Goal: Task Accomplishment & Management: Manage account settings

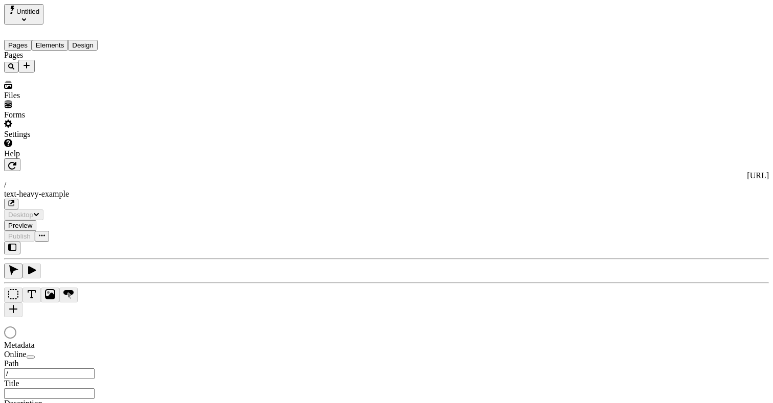
type input "This is my wonderful title and I'm proud of it."
type input "/text-heavy-example"
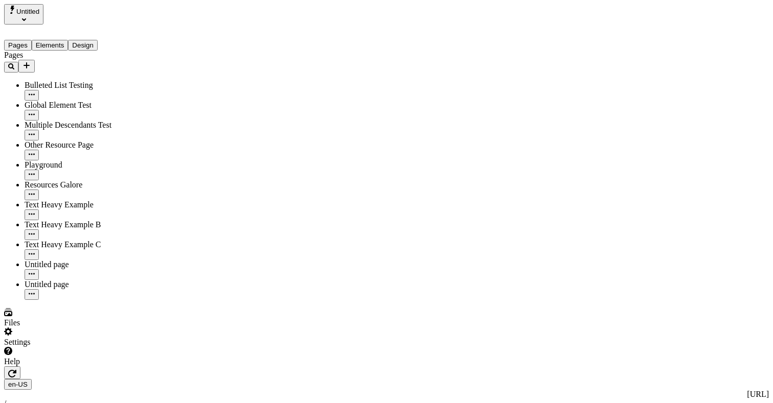
type input "/text-heavy-example"
click at [32, 12] on span "Untitled" at bounding box center [27, 12] width 23 height 8
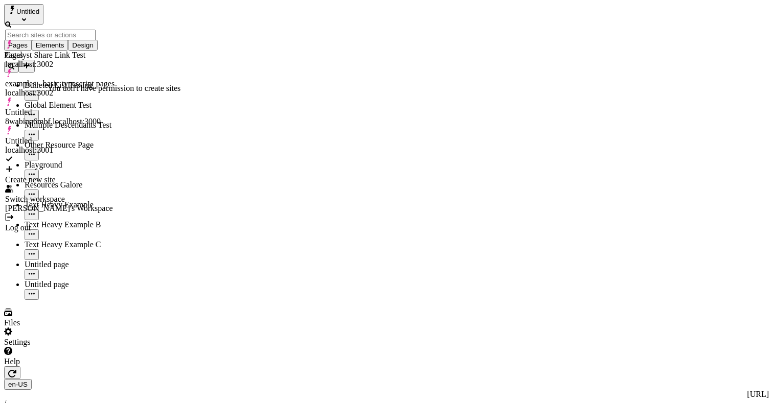
click at [49, 175] on div "Create new site" at bounding box center [59, 179] width 109 height 9
drag, startPoint x: 94, startPoint y: 307, endPoint x: 94, endPoint y: 285, distance: 22.5
click at [94, 300] on div "Pages Bulleted List Testing Global Element Test Multiple Descendants Test Other…" at bounding box center [70, 175] width 132 height 249
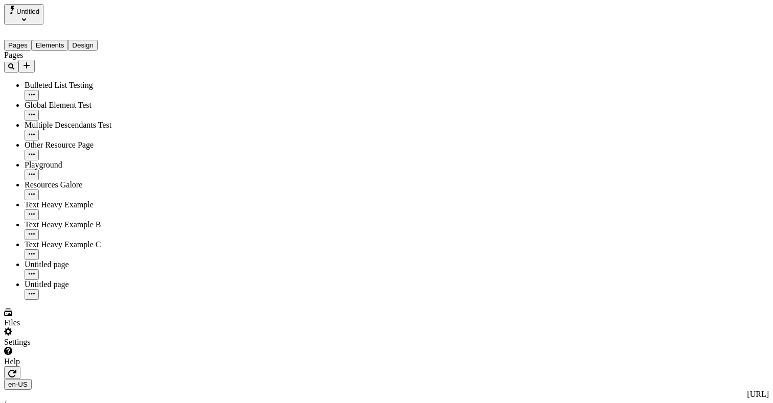
click at [26, 17] on icon "Select site" at bounding box center [24, 19] width 4 height 4
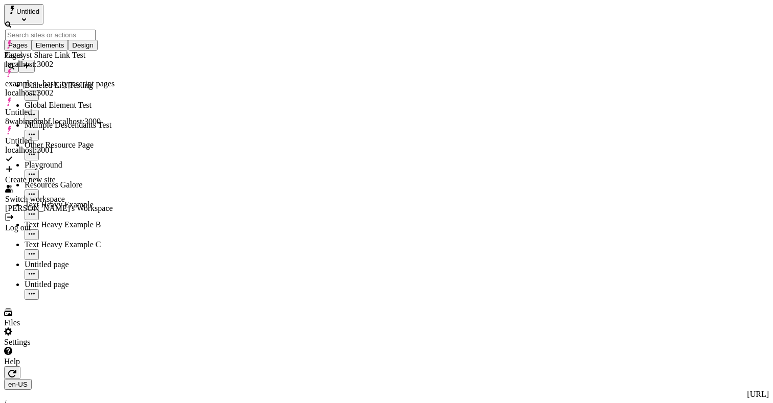
click at [98, 347] on div "Settings" at bounding box center [70, 337] width 132 height 19
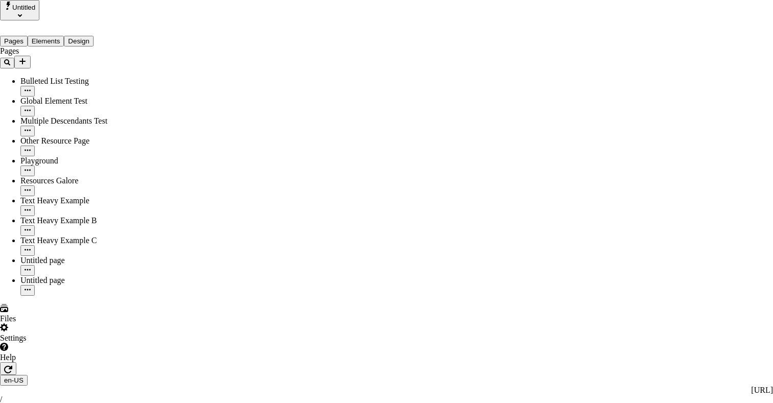
drag, startPoint x: 56, startPoint y: 325, endPoint x: 58, endPoint y: 284, distance: 41.0
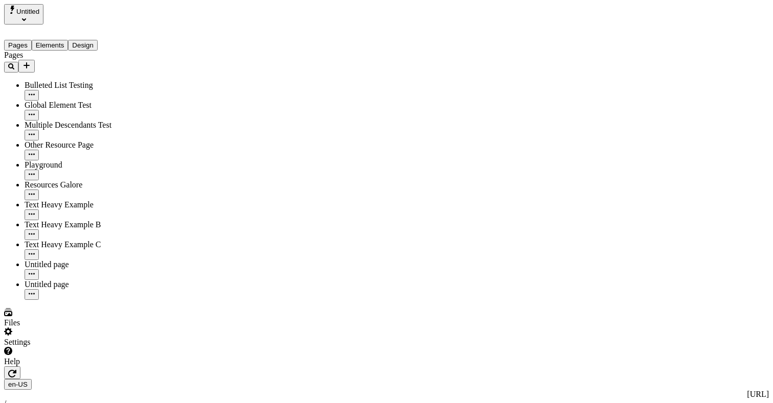
click at [21, 15] on span "Untitled" at bounding box center [27, 12] width 23 height 8
click at [56, 40] on div "Joseph's Workspace" at bounding box center [59, 44] width 108 height 9
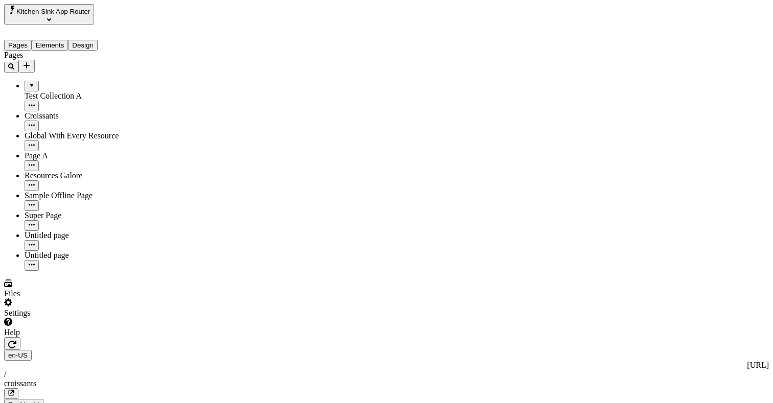
drag, startPoint x: 87, startPoint y: 12, endPoint x: 86, endPoint y: 17, distance: 5.2
click at [86, 12] on span "Kitchen Sink App Router" at bounding box center [53, 12] width 74 height 8
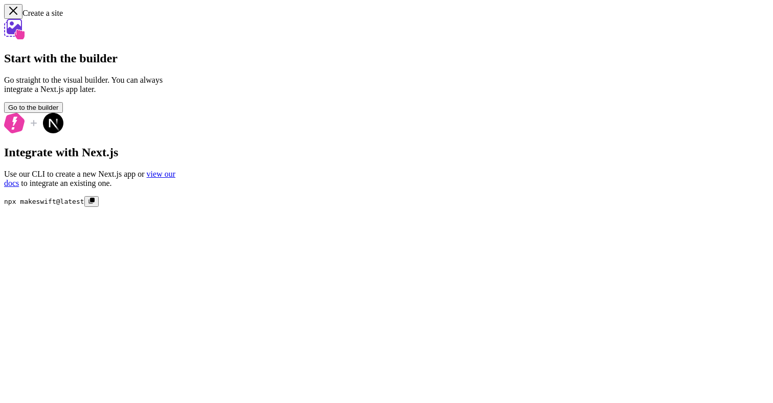
click at [59, 111] on span "Go to the builder" at bounding box center [33, 108] width 51 height 8
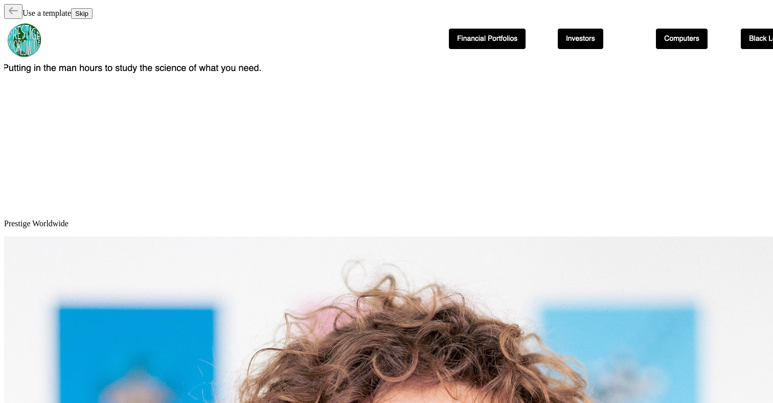
click at [88, 17] on span "Skip" at bounding box center [81, 14] width 13 height 8
click at [684, 14] on div "Use a template Skip" at bounding box center [386, 11] width 765 height 15
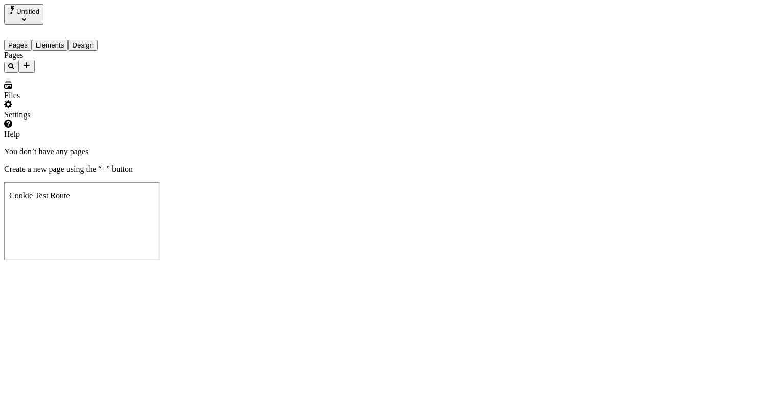
click at [237, 174] on div "You don’t have any pages Create a new page using the “+” button" at bounding box center [386, 160] width 765 height 27
click at [30, 62] on icon "Add new" at bounding box center [27, 65] width 6 height 6
click at [147, 65] on div "Page from template" at bounding box center [161, 61] width 64 height 19
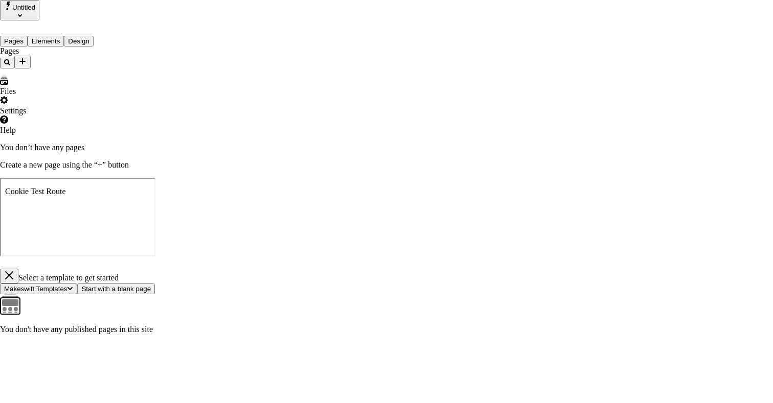
click at [18, 269] on button "button" at bounding box center [9, 276] width 18 height 15
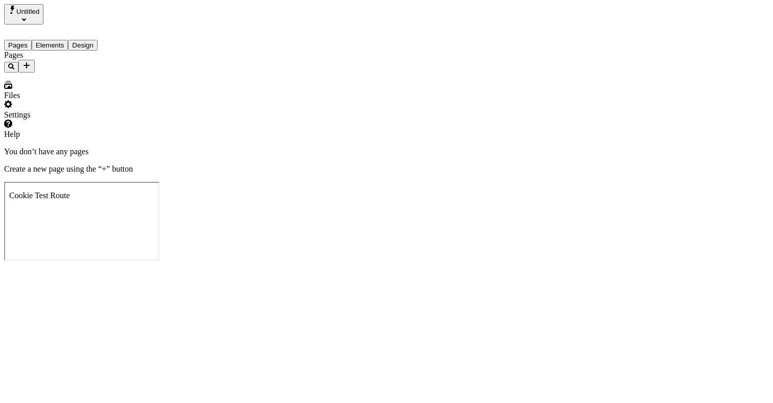
click at [112, 55] on div "Pages" at bounding box center [70, 62] width 132 height 22
click at [112, 56] on div "Pages" at bounding box center [70, 62] width 132 height 22
click at [31, 61] on icon "Add new" at bounding box center [26, 65] width 8 height 8
click at [136, 77] on icon at bounding box center [133, 76] width 6 height 8
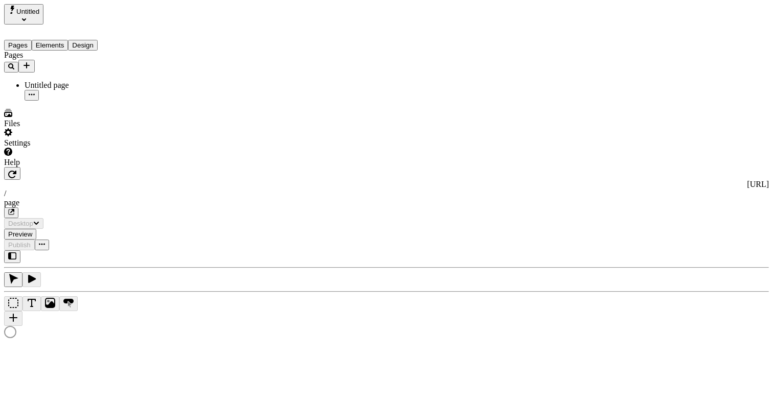
type input "/page"
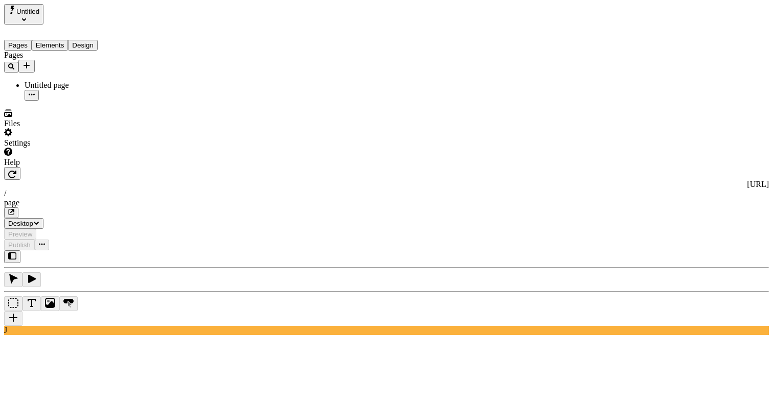
click at [35, 81] on div "Untitled page" at bounding box center [80, 85] width 111 height 9
click at [42, 83] on ul "Untitled page" at bounding box center [70, 91] width 132 height 20
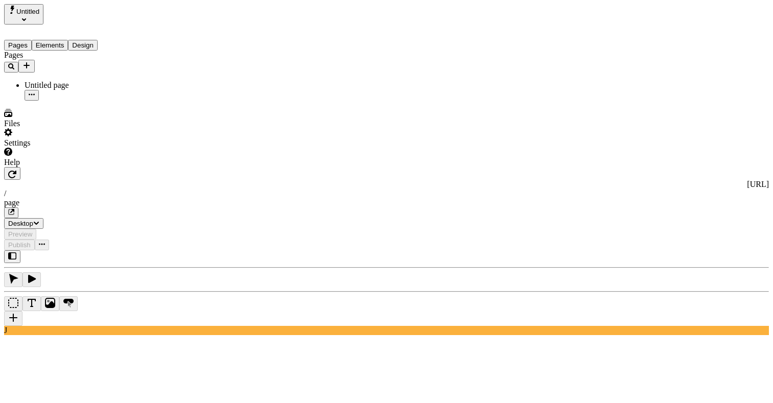
click at [60, 81] on div "Untitled page" at bounding box center [80, 85] width 111 height 9
click at [20, 167] on button "button" at bounding box center [12, 173] width 16 height 13
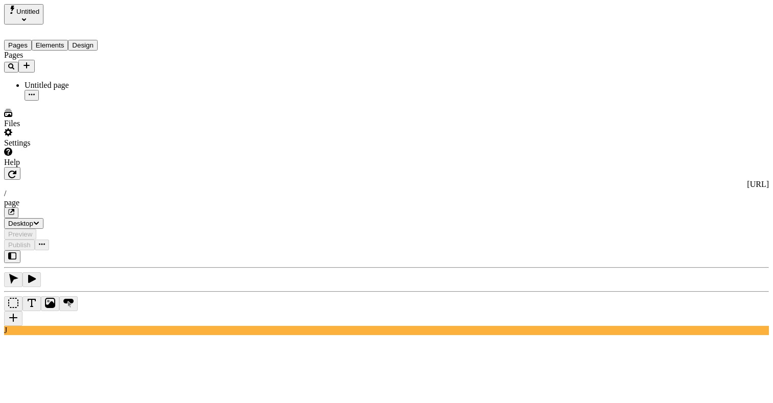
click at [105, 128] on div "Files" at bounding box center [70, 118] width 132 height 19
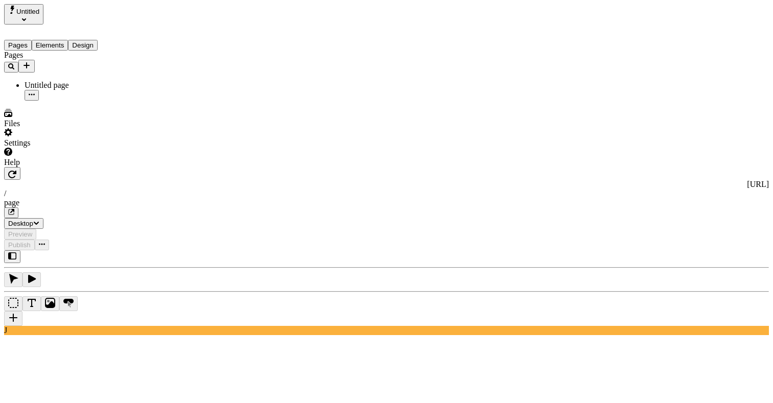
click at [70, 148] on div "Settings" at bounding box center [70, 137] width 132 height 19
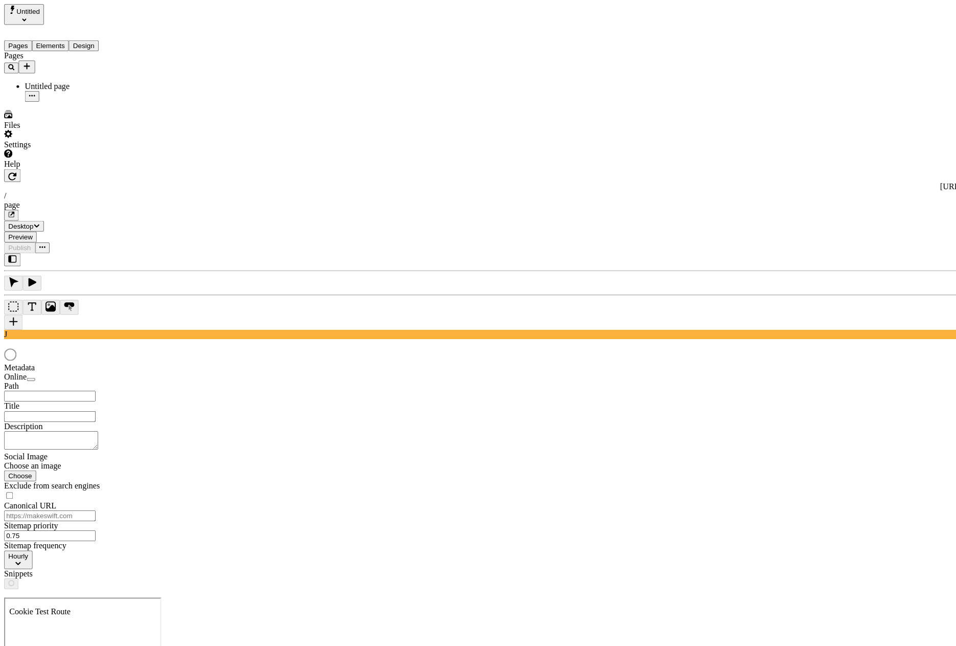
type input "/page"
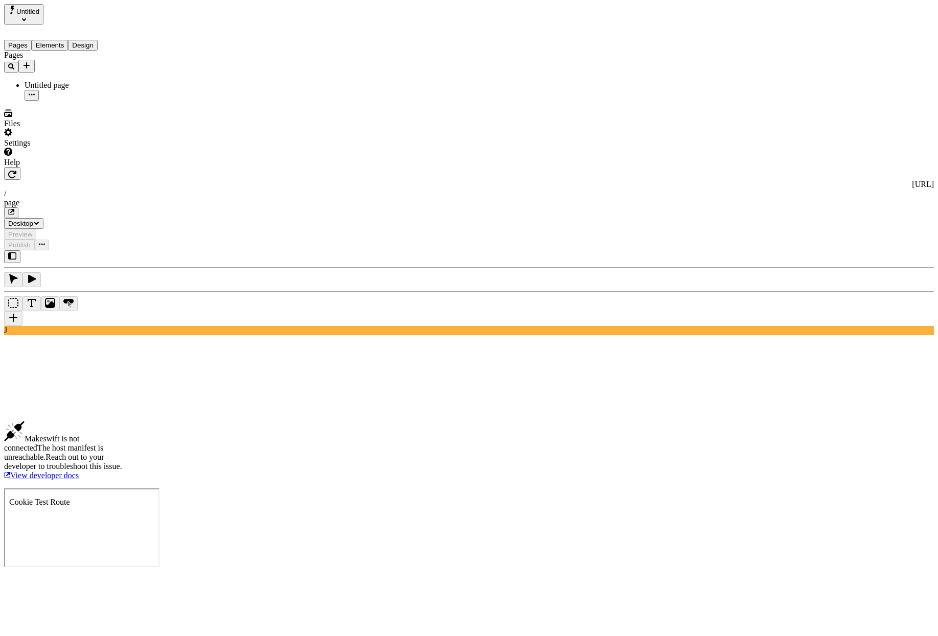
click at [20, 167] on button "button" at bounding box center [12, 173] width 16 height 13
click at [85, 10] on div "Untitled" at bounding box center [70, 14] width 132 height 20
click at [43, 9] on button "Untitled" at bounding box center [23, 14] width 39 height 20
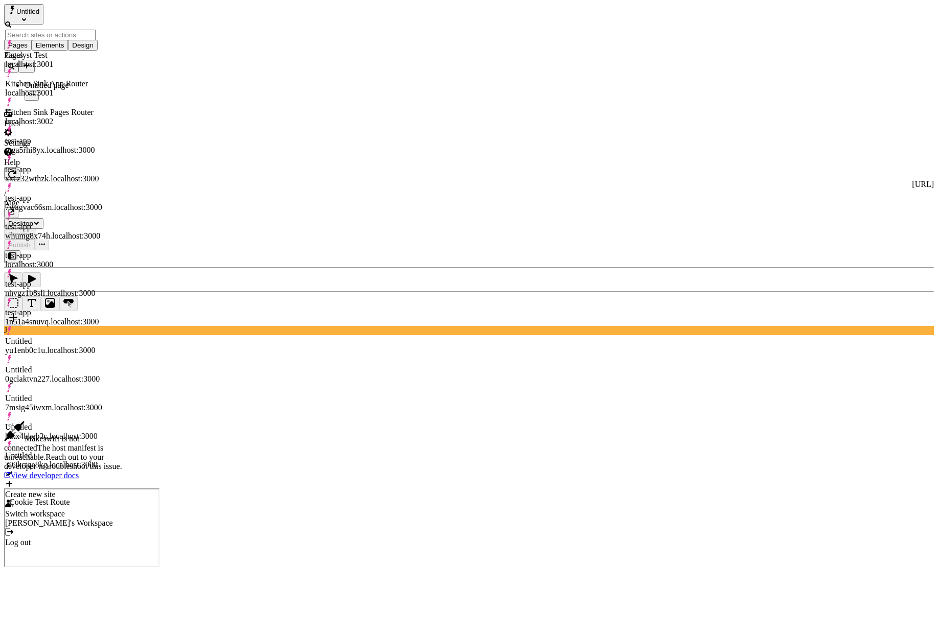
click at [57, 403] on div "Log out" at bounding box center [59, 542] width 108 height 9
